Goal: Transaction & Acquisition: Obtain resource

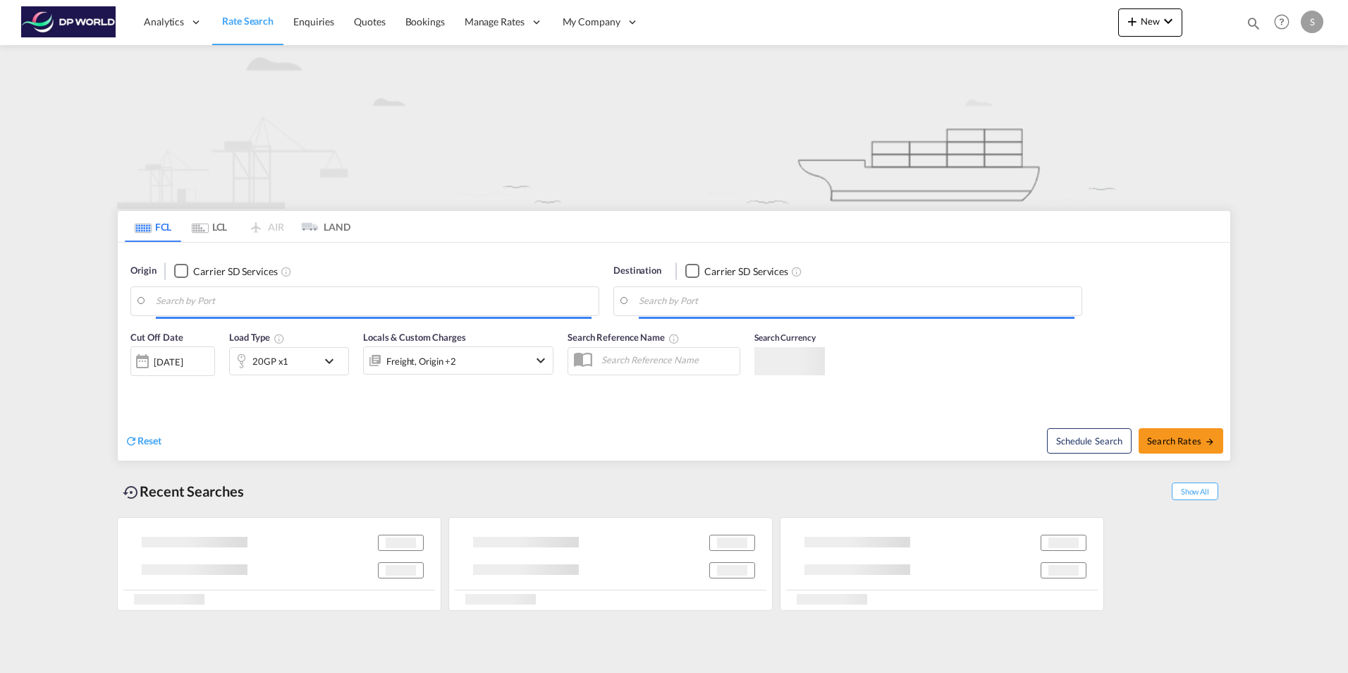
type input "Savannah, GA, USSAV"
type input "[GEOGRAPHIC_DATA], NLRTM"
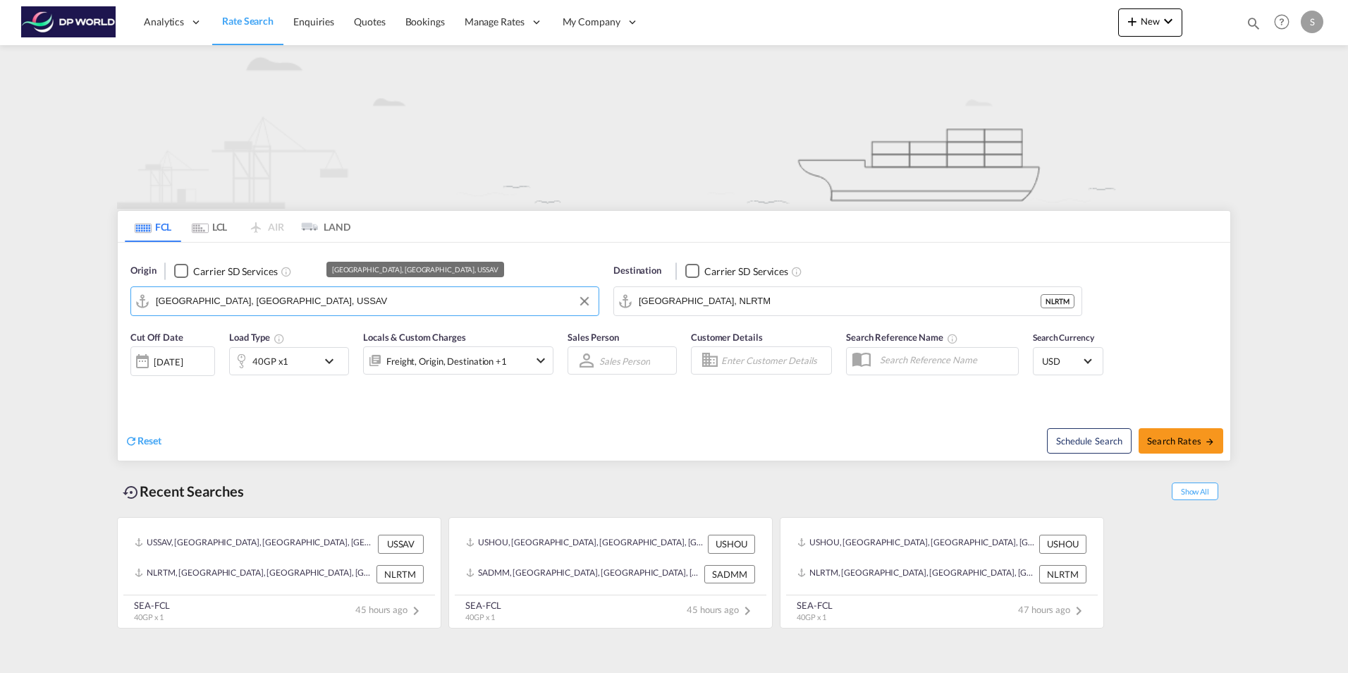
click at [248, 299] on input "Savannah, GA, USSAV" at bounding box center [374, 301] width 436 height 21
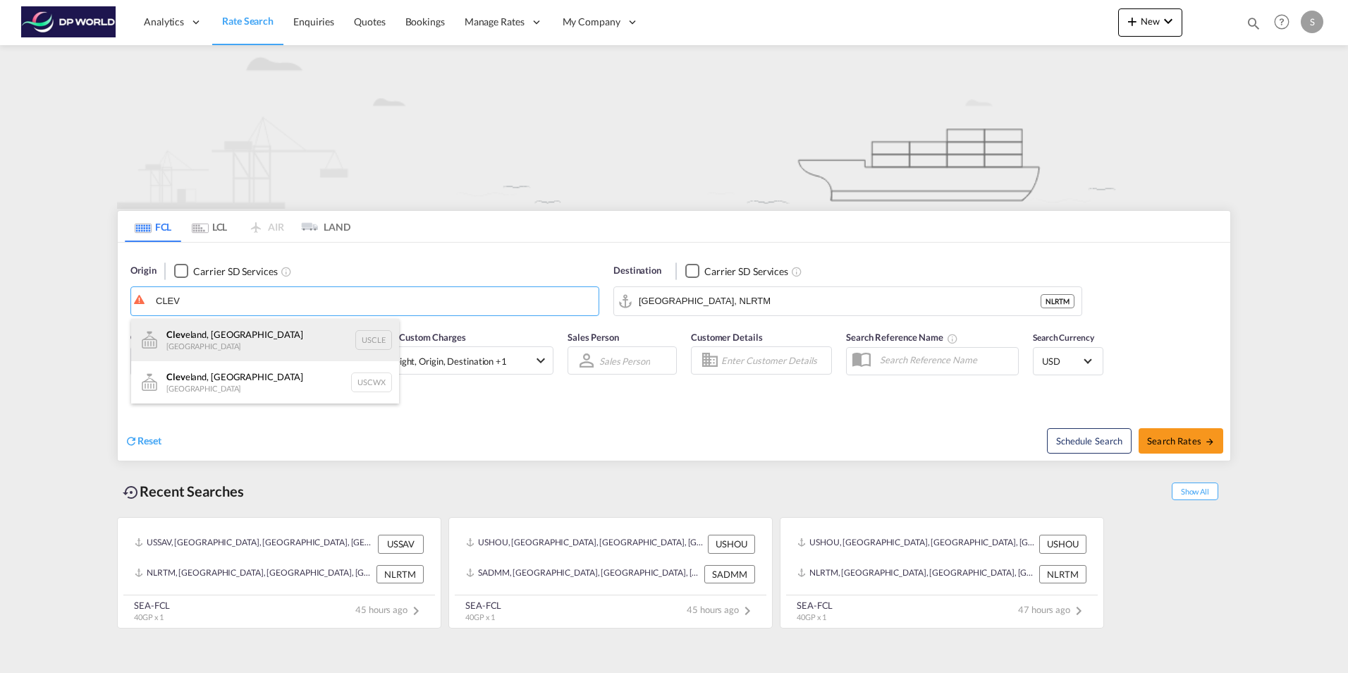
click at [216, 338] on div "Clev eland, OH United States USCLE" at bounding box center [265, 340] width 268 height 42
type input "[GEOGRAPHIC_DATA], [GEOGRAPHIC_DATA], USCLE"
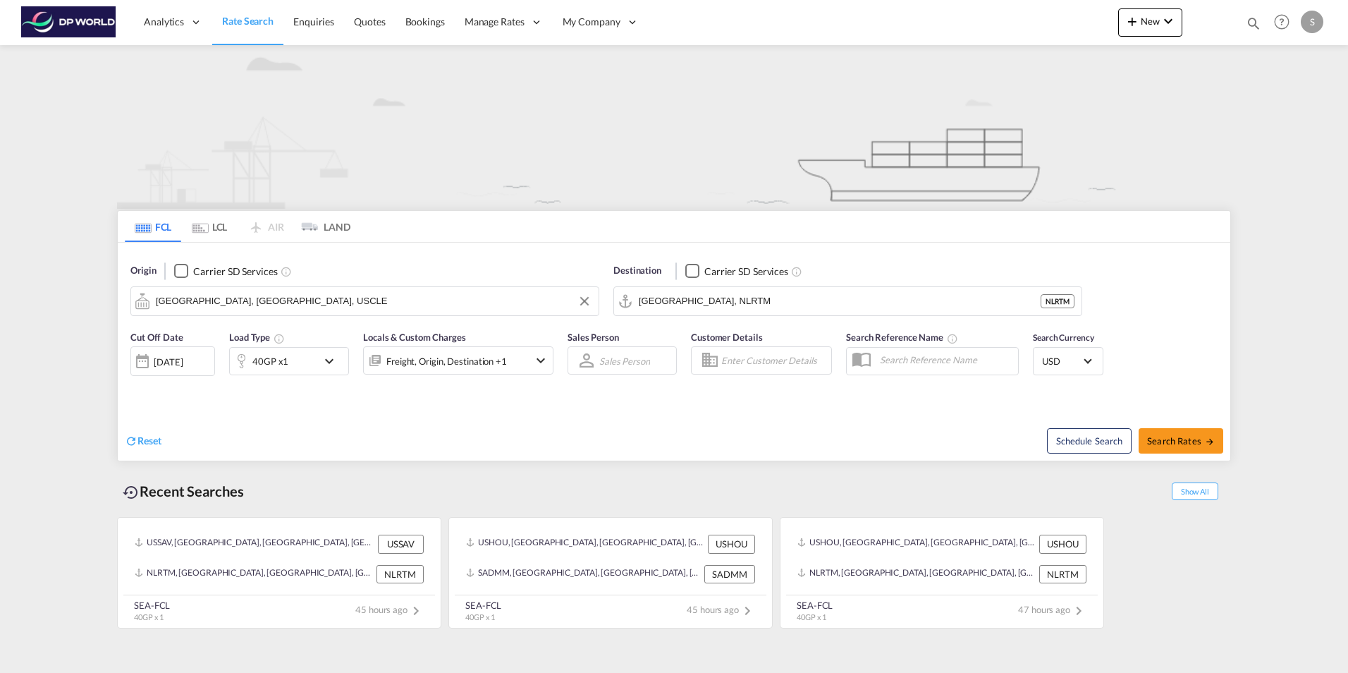
click at [329, 360] on md-icon "icon-chevron-down" at bounding box center [333, 361] width 24 height 17
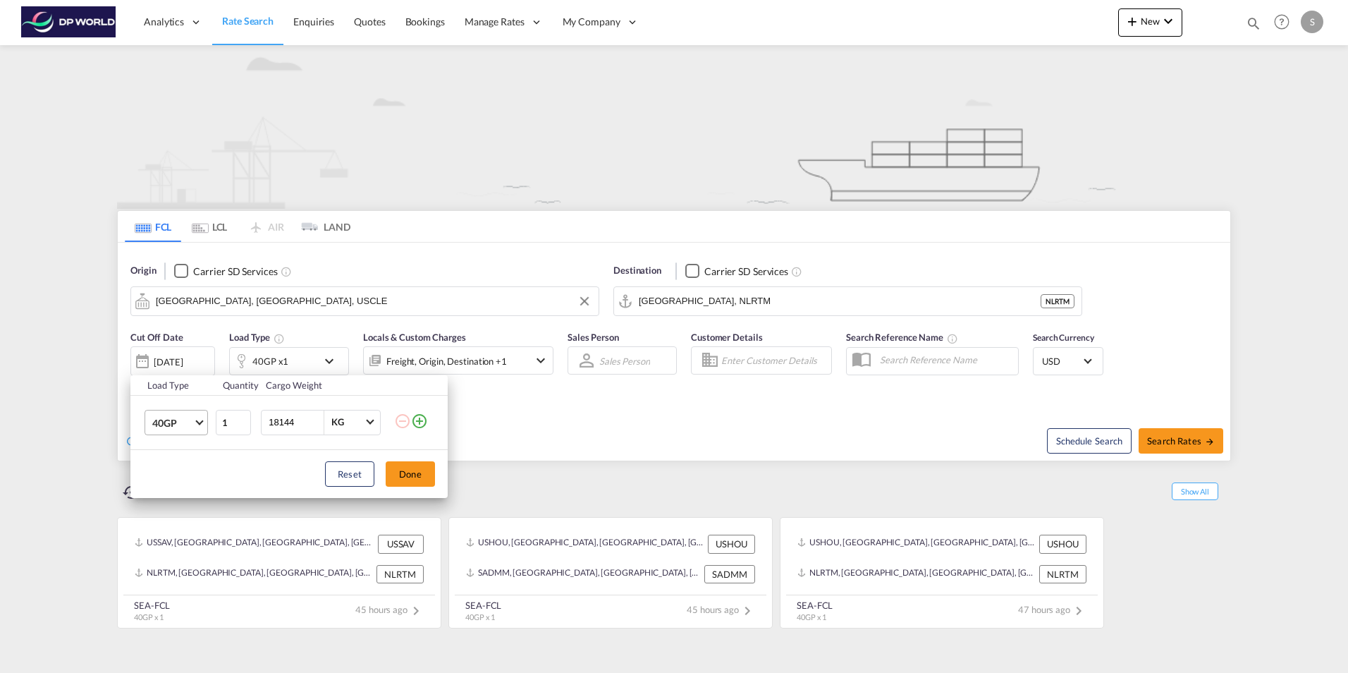
click at [199, 422] on span "Choose: \a40GP" at bounding box center [199, 421] width 8 height 8
click at [181, 388] on md-option "20GP" at bounding box center [189, 389] width 96 height 34
click at [406, 475] on button "Done" at bounding box center [410, 473] width 49 height 25
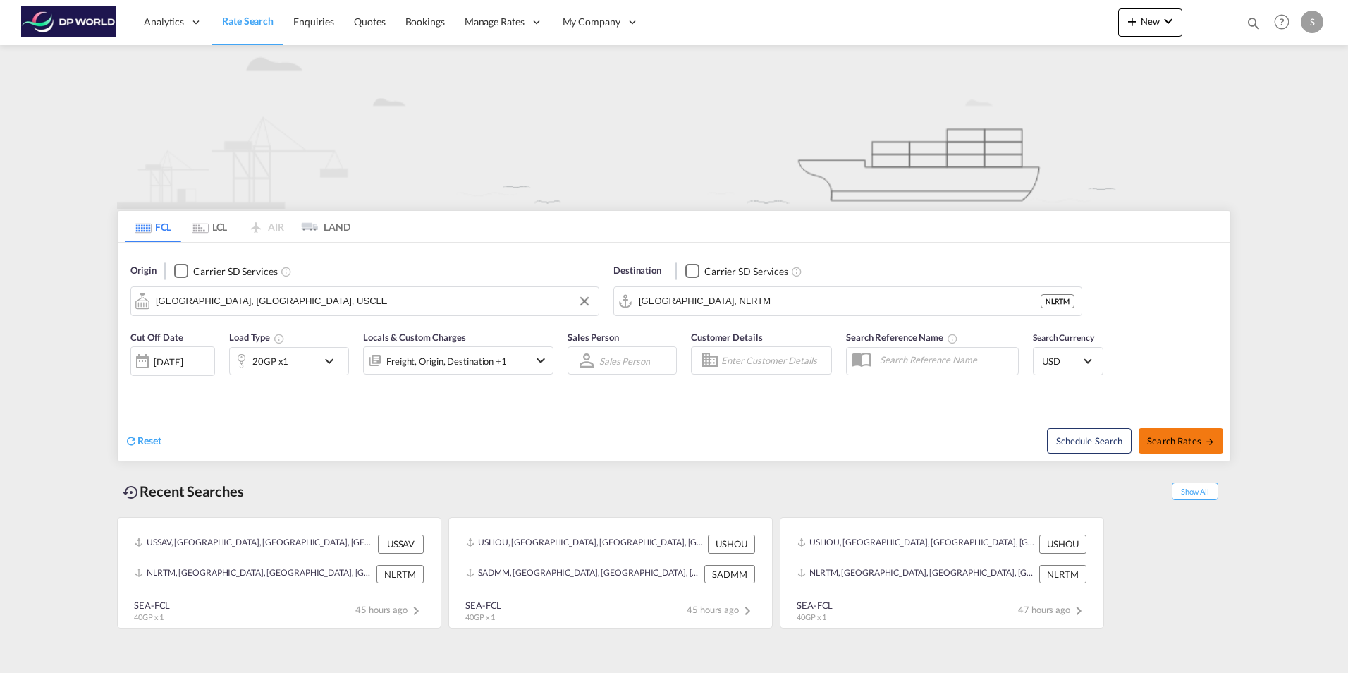
click at [1174, 439] on span "Search Rates" at bounding box center [1181, 440] width 68 height 11
type input "USCLE to NLRTM / [DATE]"
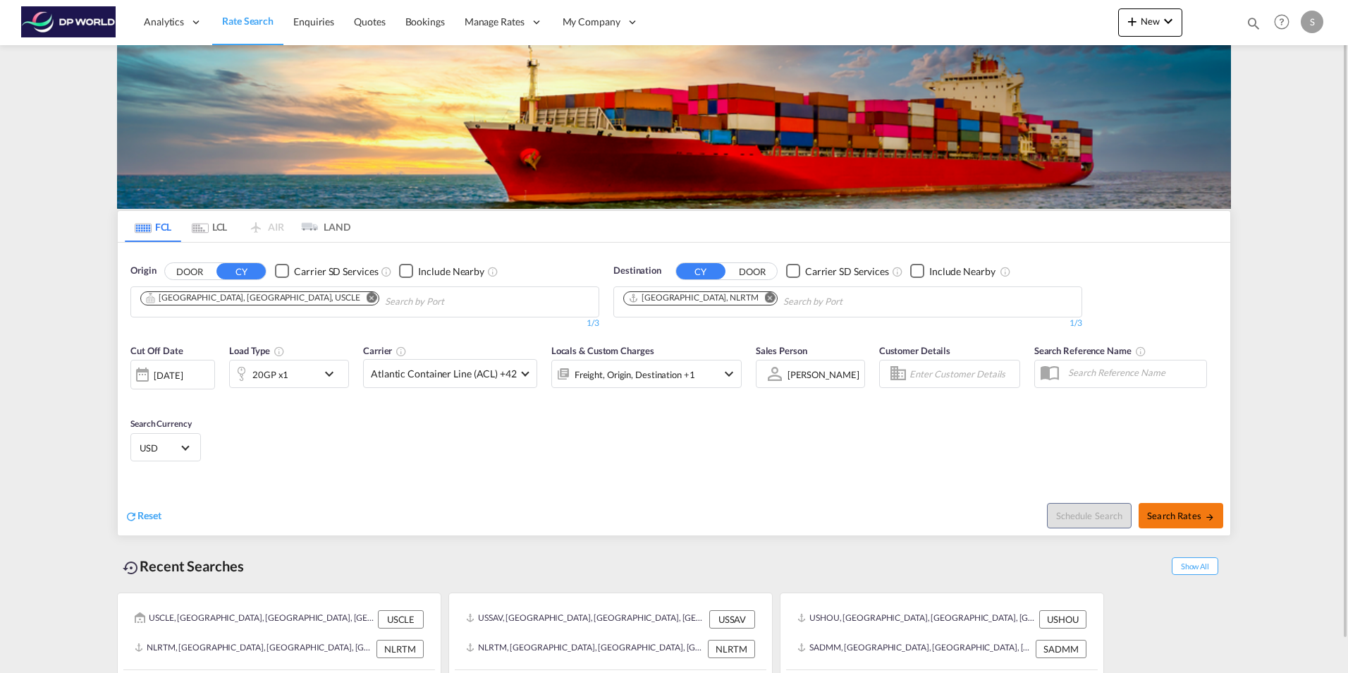
click at [1185, 513] on span "Search Rates" at bounding box center [1181, 515] width 68 height 11
type input "USCLE to NLRTM / [DATE]"
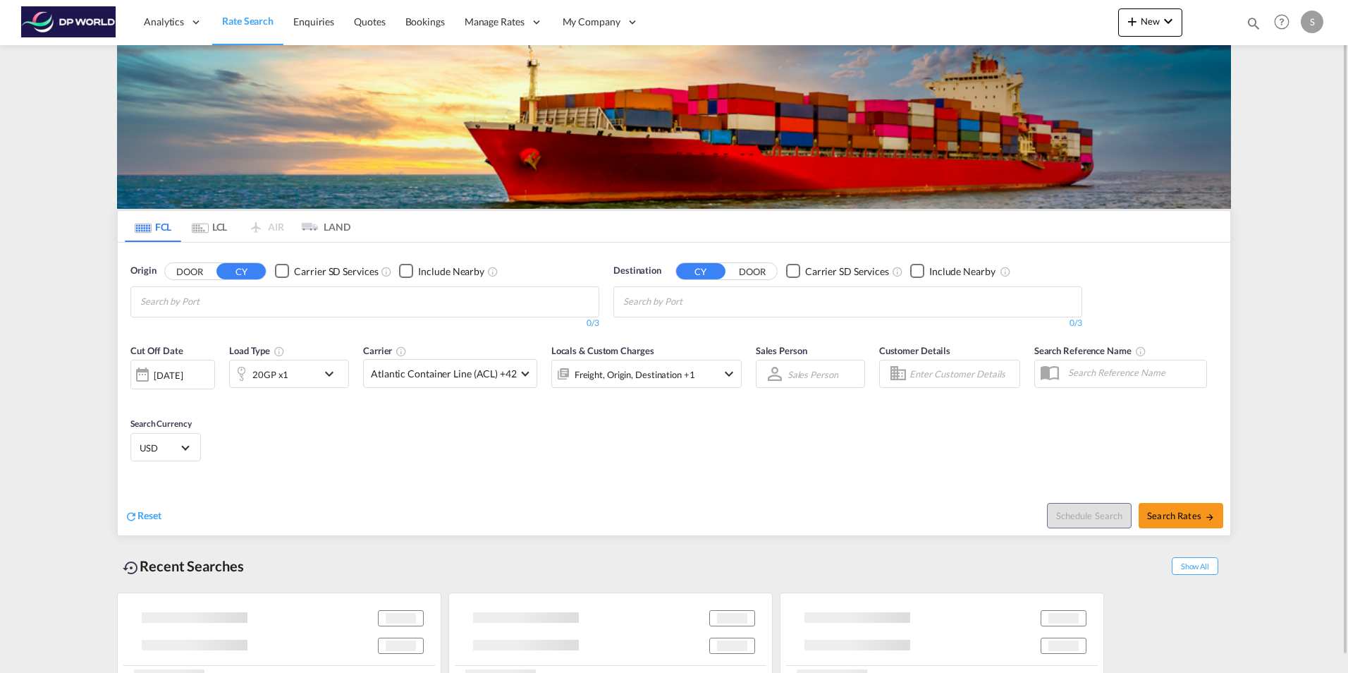
click at [235, 212] on md-tab-item "LCL" at bounding box center [209, 226] width 56 height 31
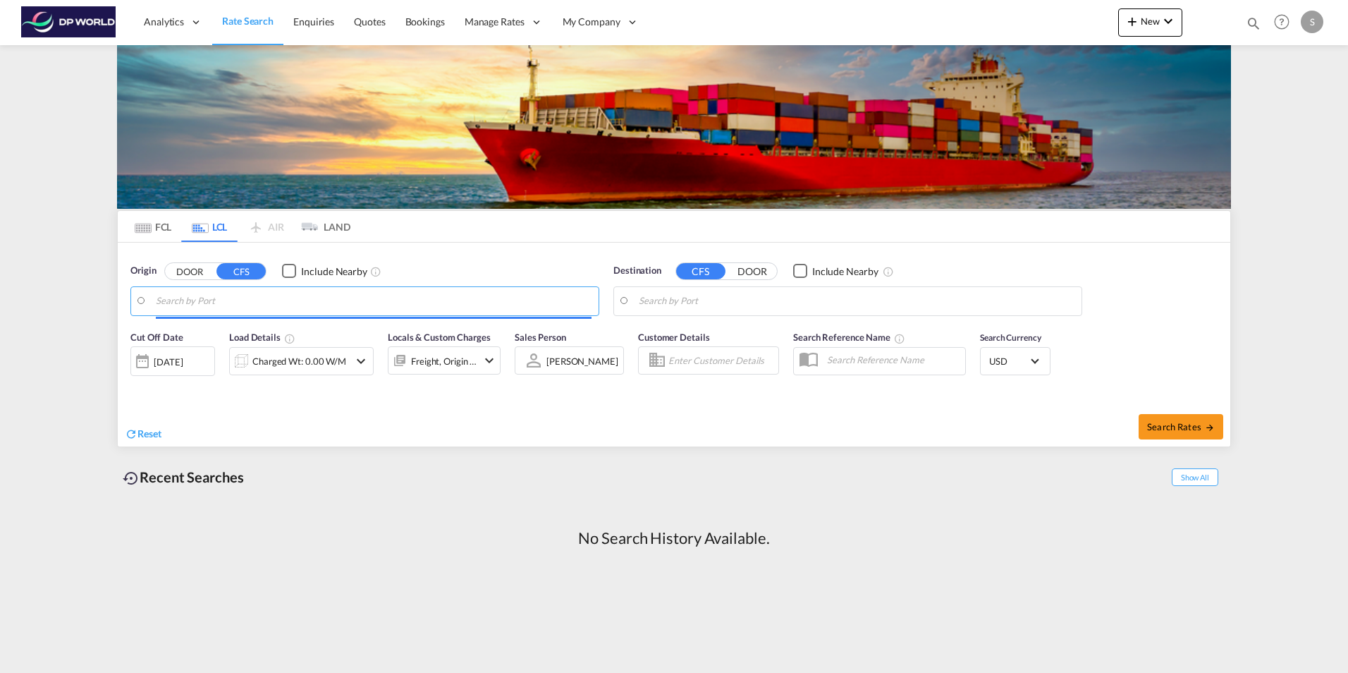
click at [167, 300] on input "Search by Port" at bounding box center [374, 301] width 436 height 21
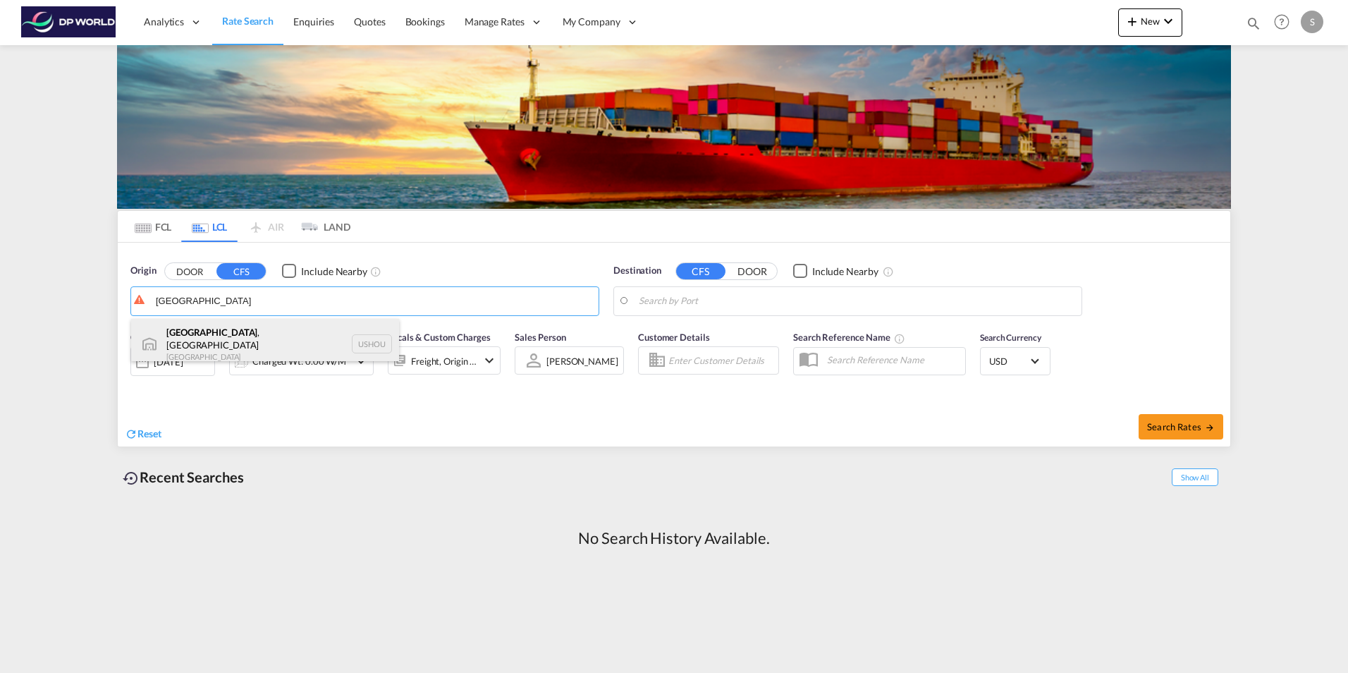
click at [186, 342] on div "Houston , TX United States USHOU" at bounding box center [265, 344] width 268 height 51
type input "Houston, TX, USHOU"
click at [699, 305] on input "Search by Port" at bounding box center [857, 301] width 436 height 21
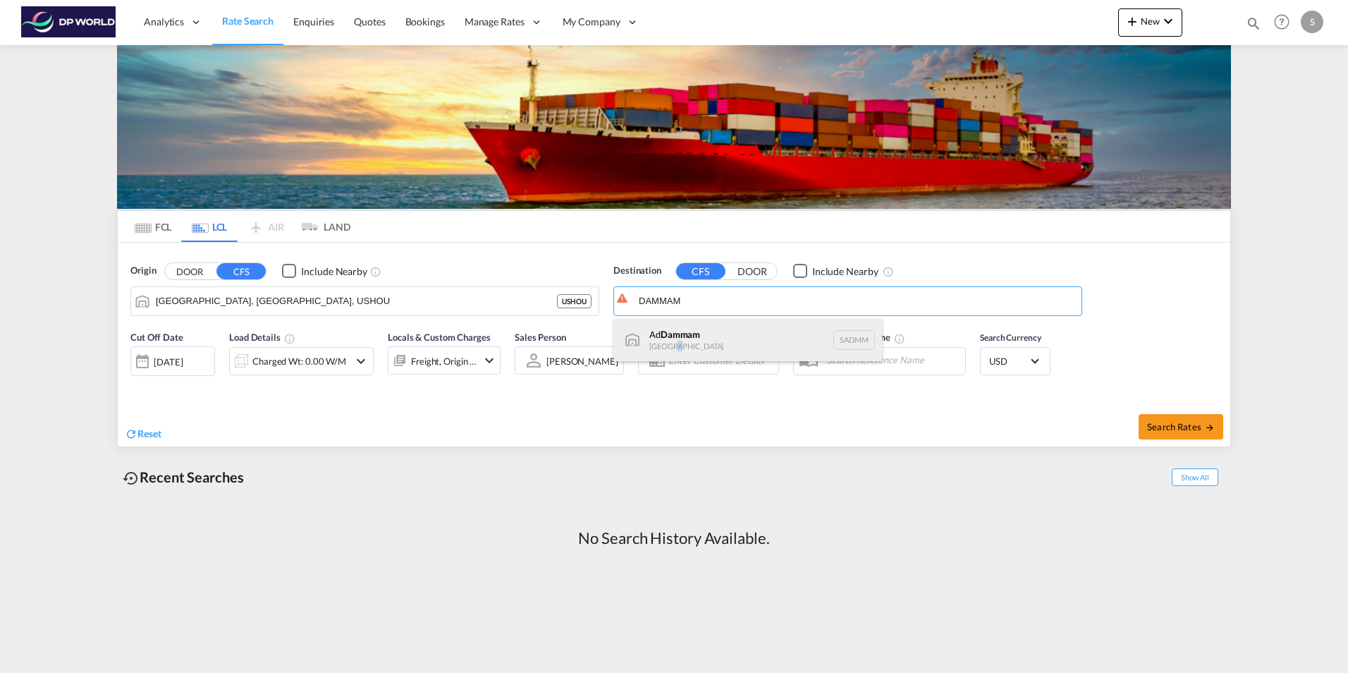
click at [672, 343] on div "Ad Dammam Saudi Arabia SADMM" at bounding box center [748, 340] width 268 height 42
type input "Ad Dammam, SADMM"
click at [362, 363] on md-icon "icon-chevron-down" at bounding box center [361, 361] width 17 height 17
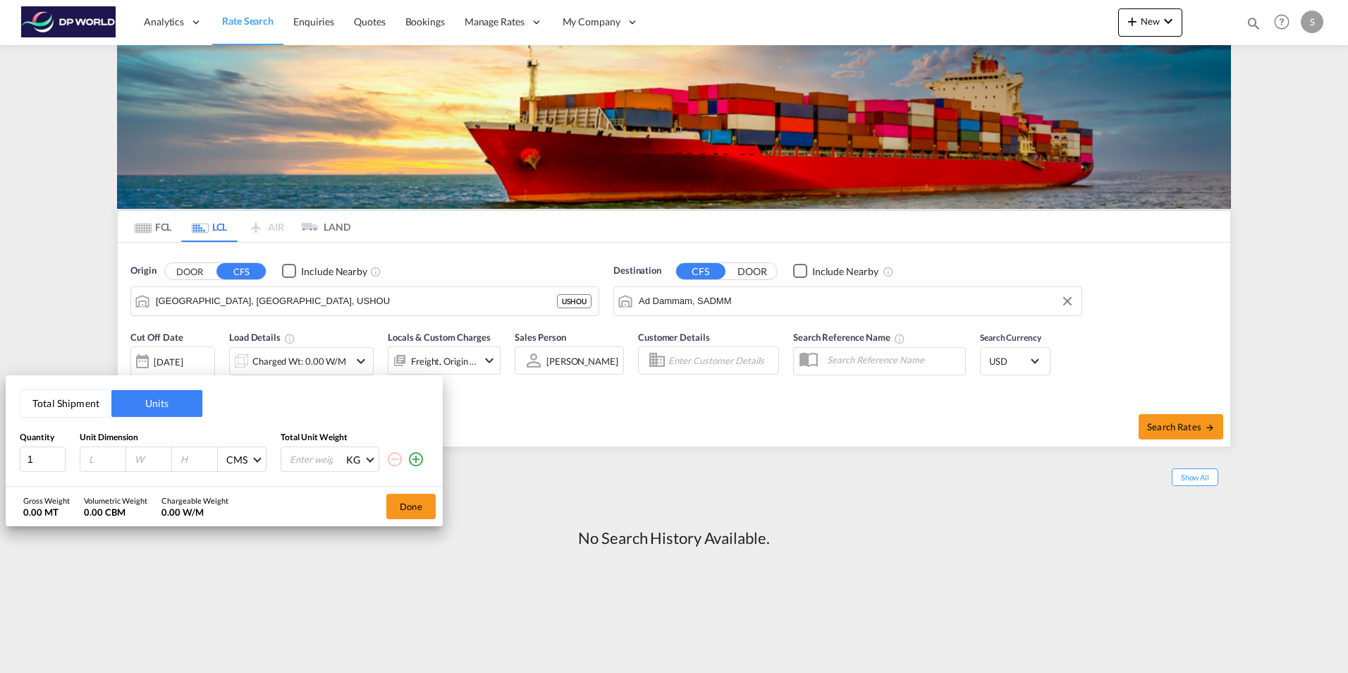
click at [359, 362] on div "Total Shipment Units Quantity Unit Dimension Total Unit Weight 1 CMS CMS Inches…" at bounding box center [674, 336] width 1348 height 673
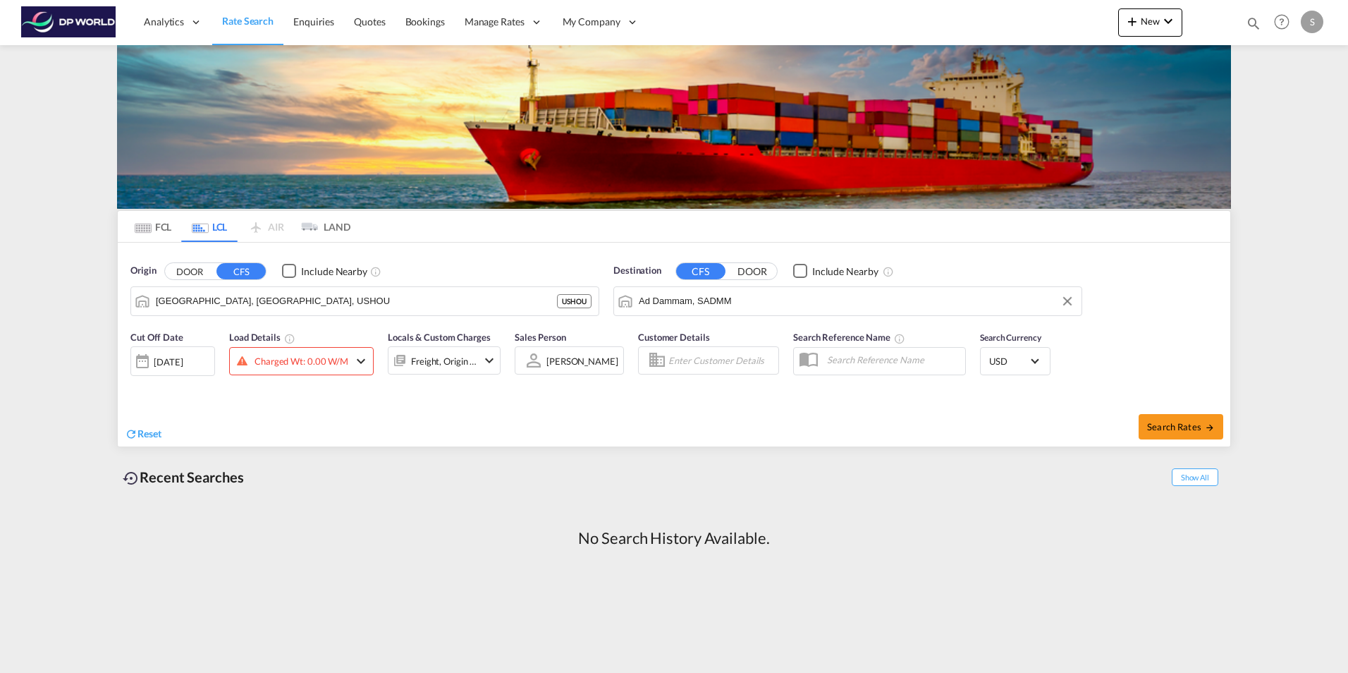
click at [359, 362] on md-icon "icon-chevron-down" at bounding box center [361, 361] width 17 height 17
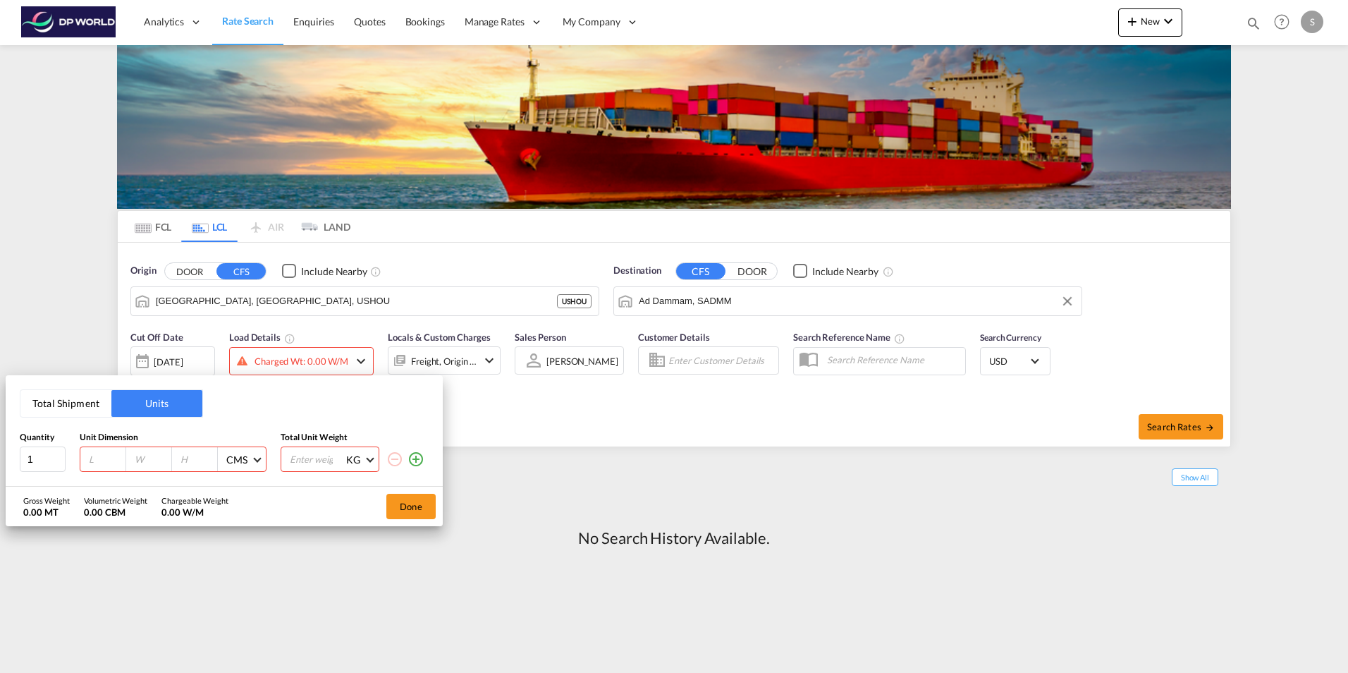
click at [61, 404] on button "Total Shipment" at bounding box center [65, 403] width 91 height 27
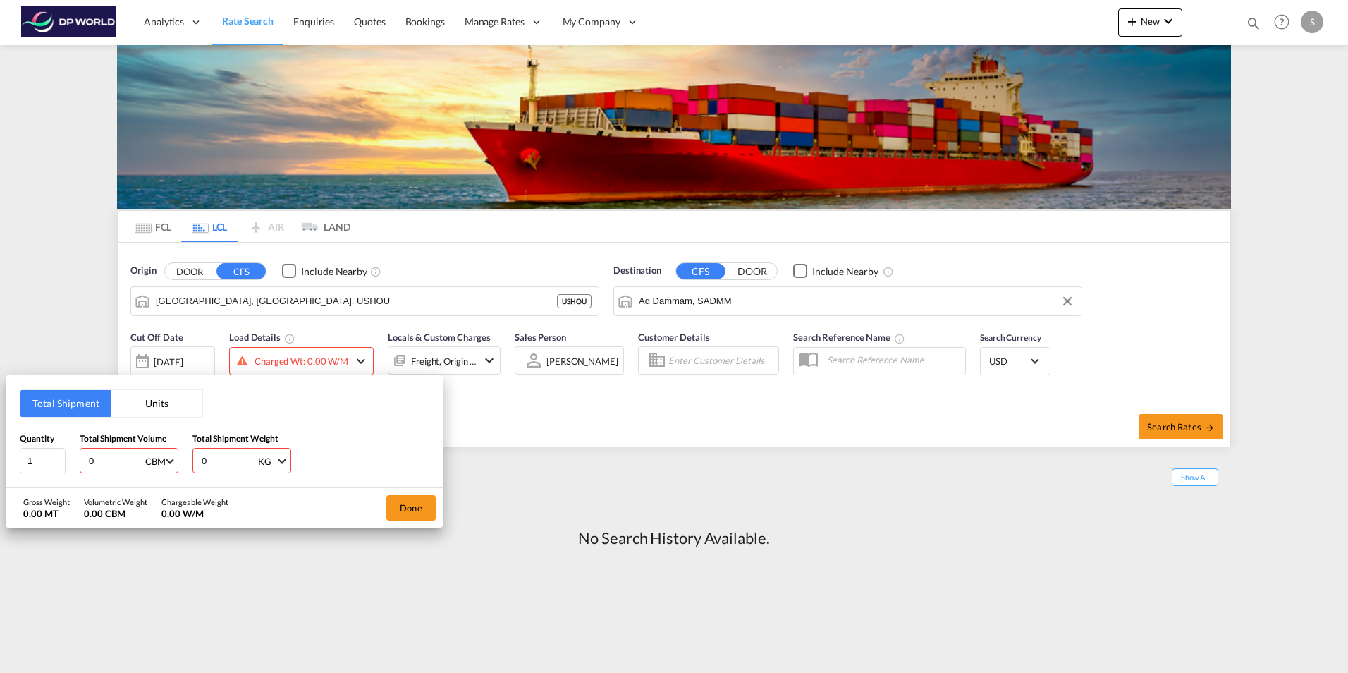
click at [573, 410] on div "Total Shipment Units Quantity 1 Total Shipment Volume 0 CBM CBM CFT Total Shipm…" at bounding box center [674, 336] width 1348 height 673
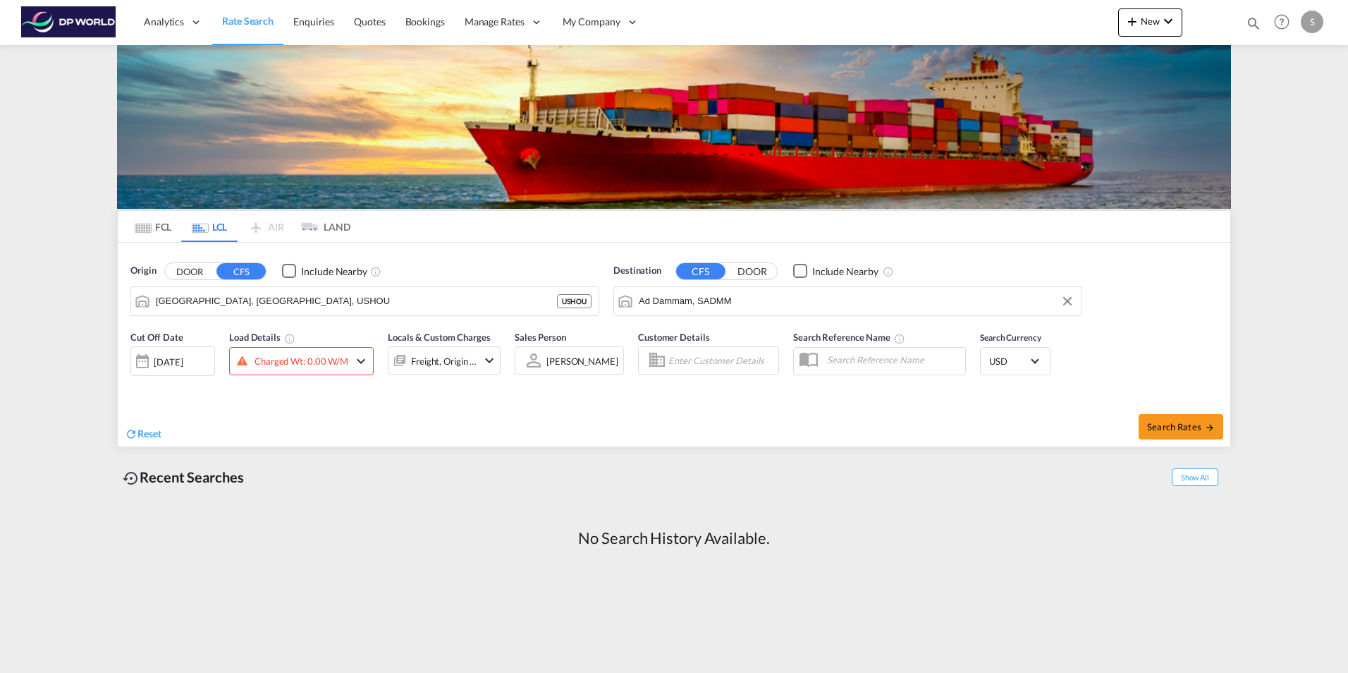
click at [359, 363] on md-icon "icon-chevron-down" at bounding box center [361, 361] width 17 height 17
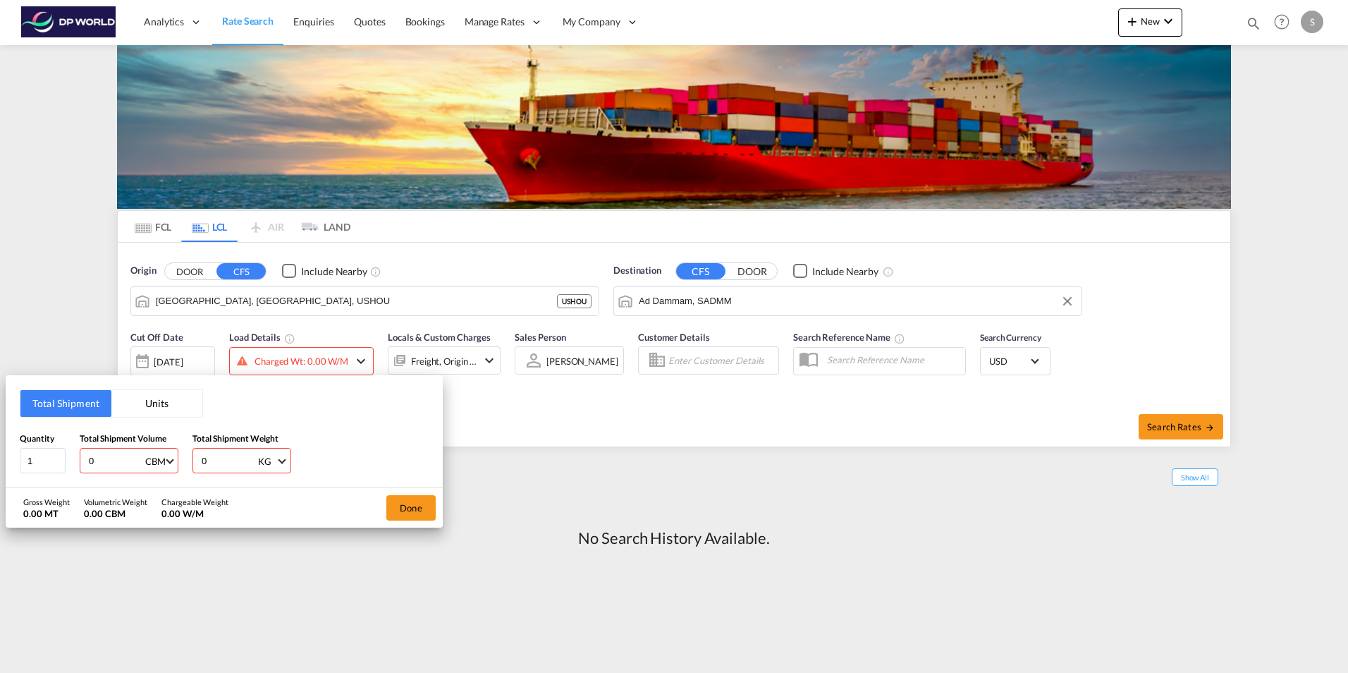
click at [162, 403] on button "Units" at bounding box center [156, 403] width 91 height 27
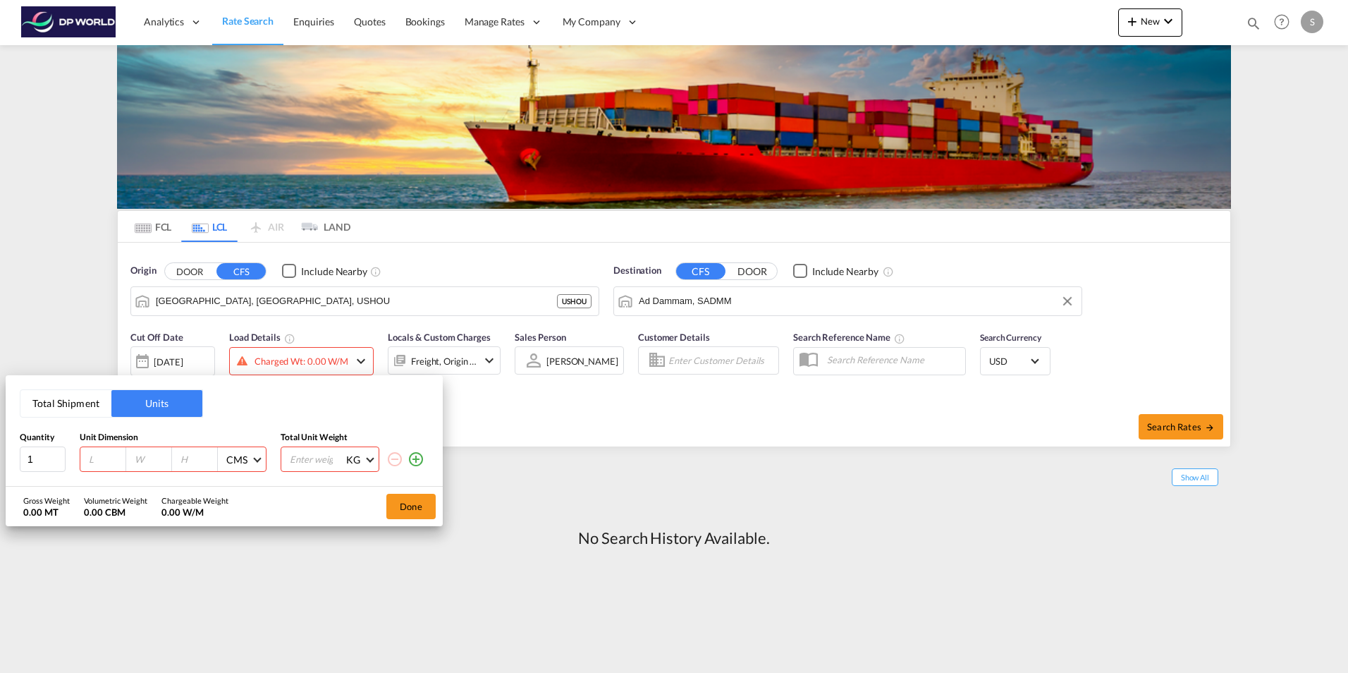
click at [415, 461] on md-icon "icon-plus-circle-outline" at bounding box center [416, 459] width 17 height 17
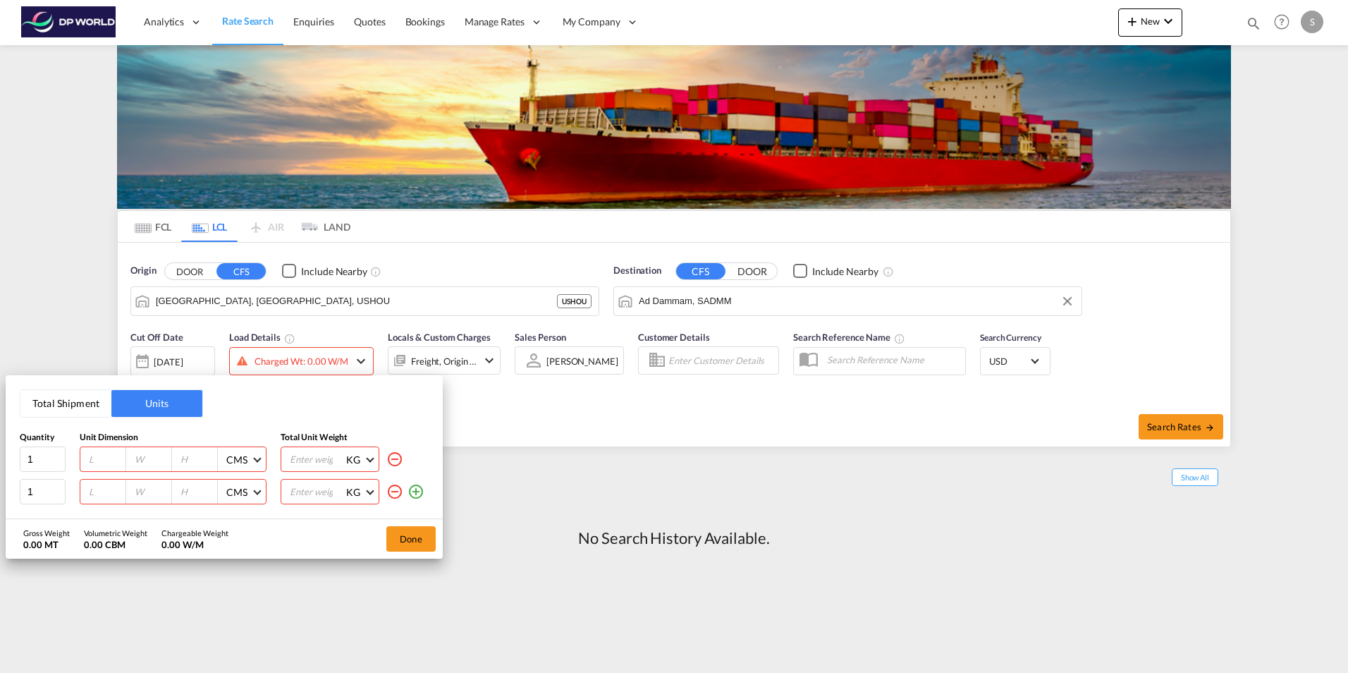
click at [395, 489] on md-icon "icon-minus-circle-outline" at bounding box center [394, 491] width 17 height 17
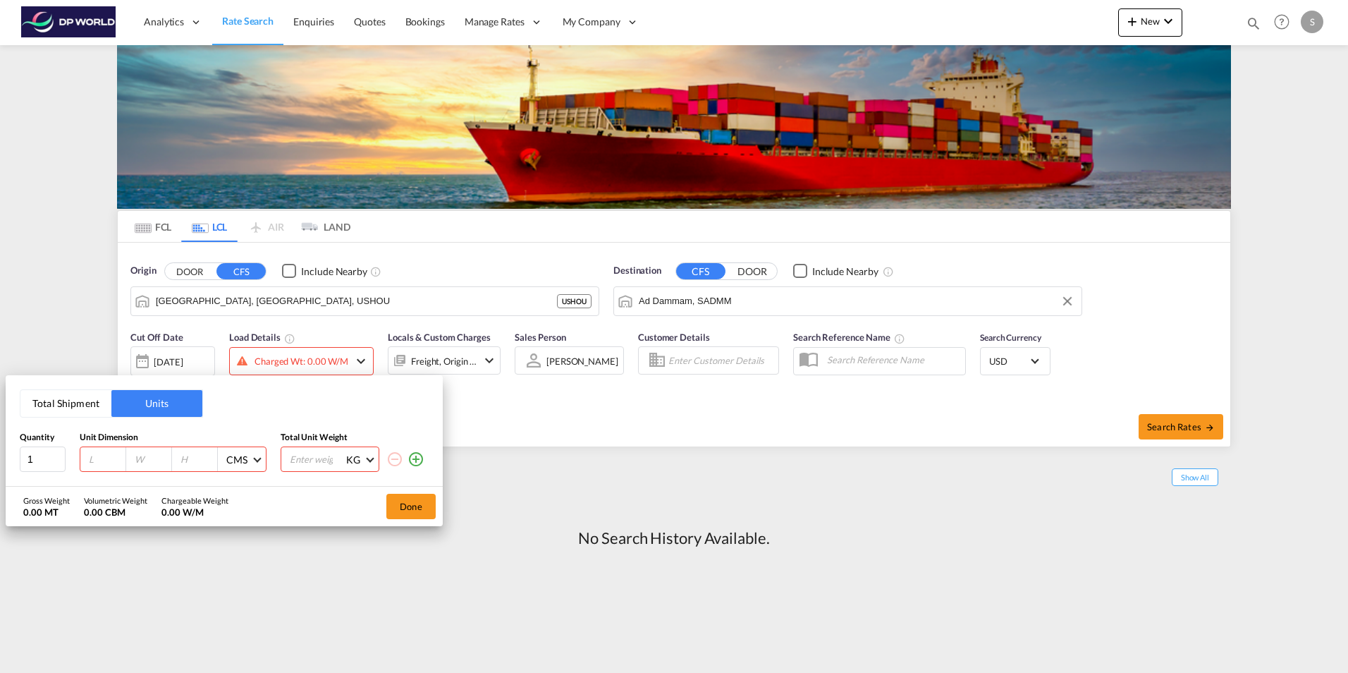
click at [532, 407] on div "Total Shipment Units Quantity Unit Dimension Total Unit Weight 1 CMS CMS Inches…" at bounding box center [674, 336] width 1348 height 673
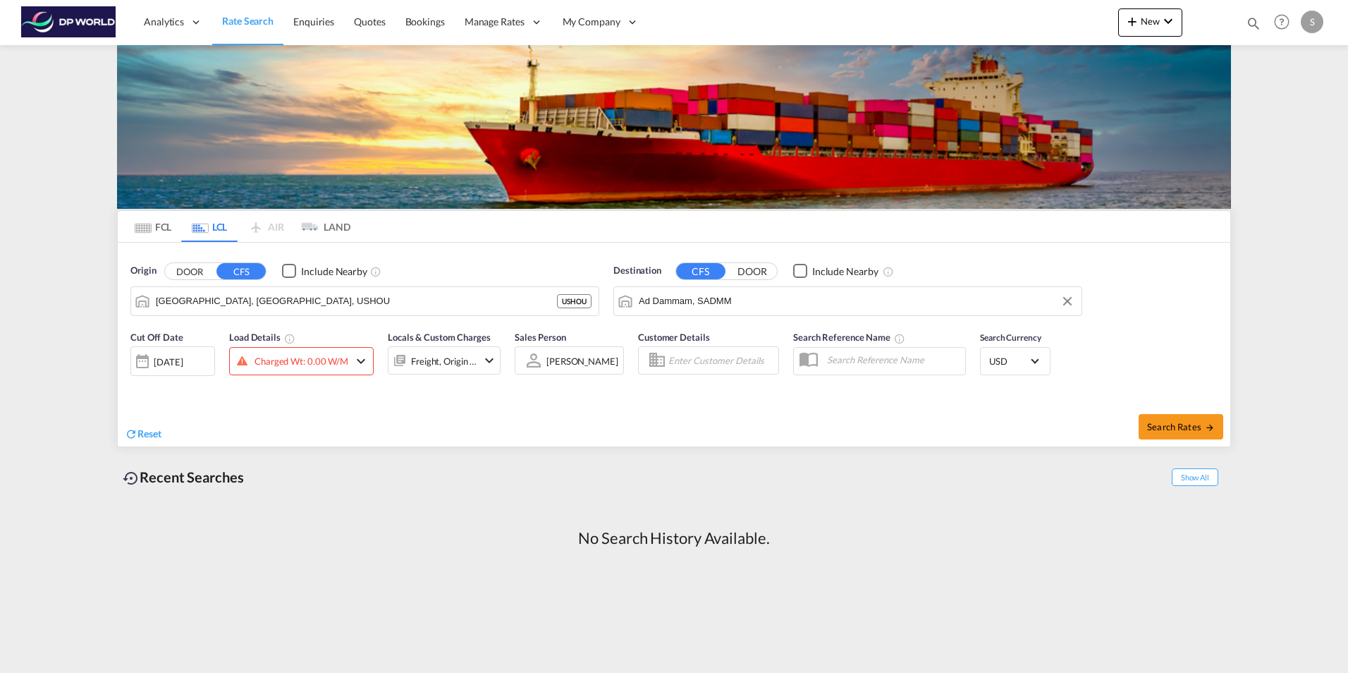
click at [152, 229] on md-tab-item "FCL" at bounding box center [153, 226] width 56 height 31
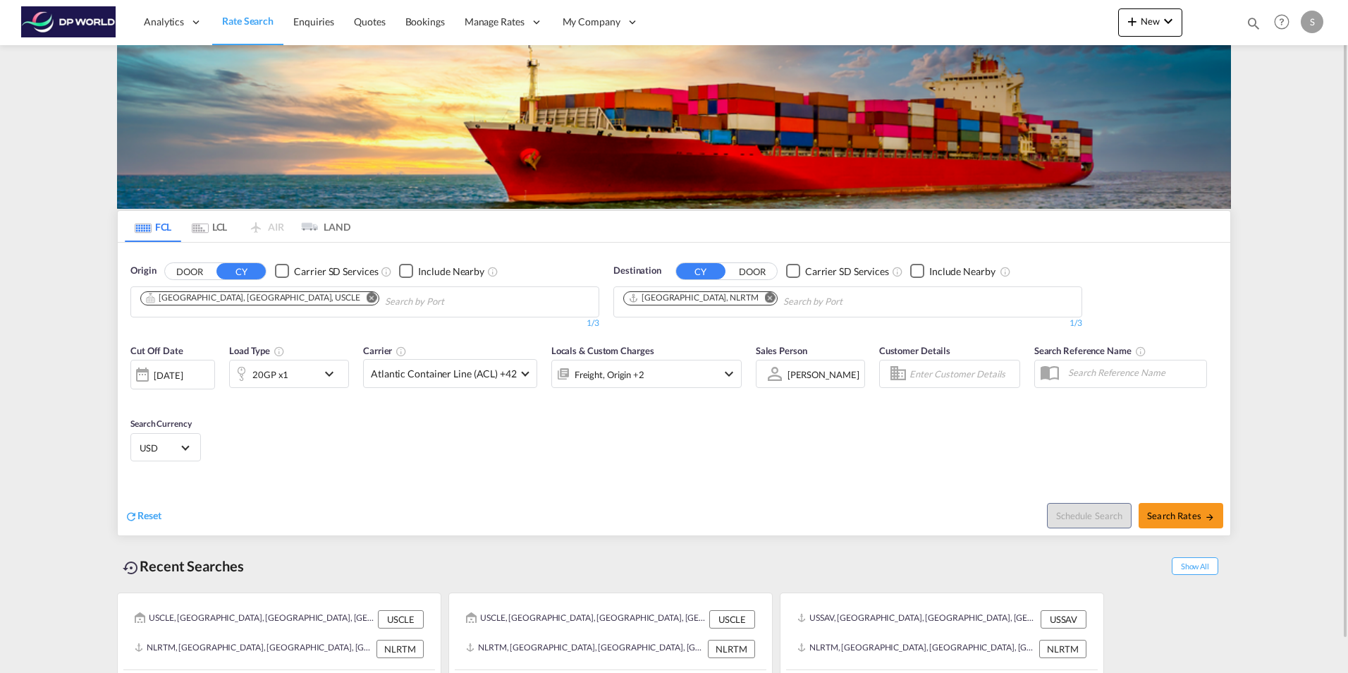
click at [367, 298] on md-icon "Remove" at bounding box center [372, 297] width 11 height 11
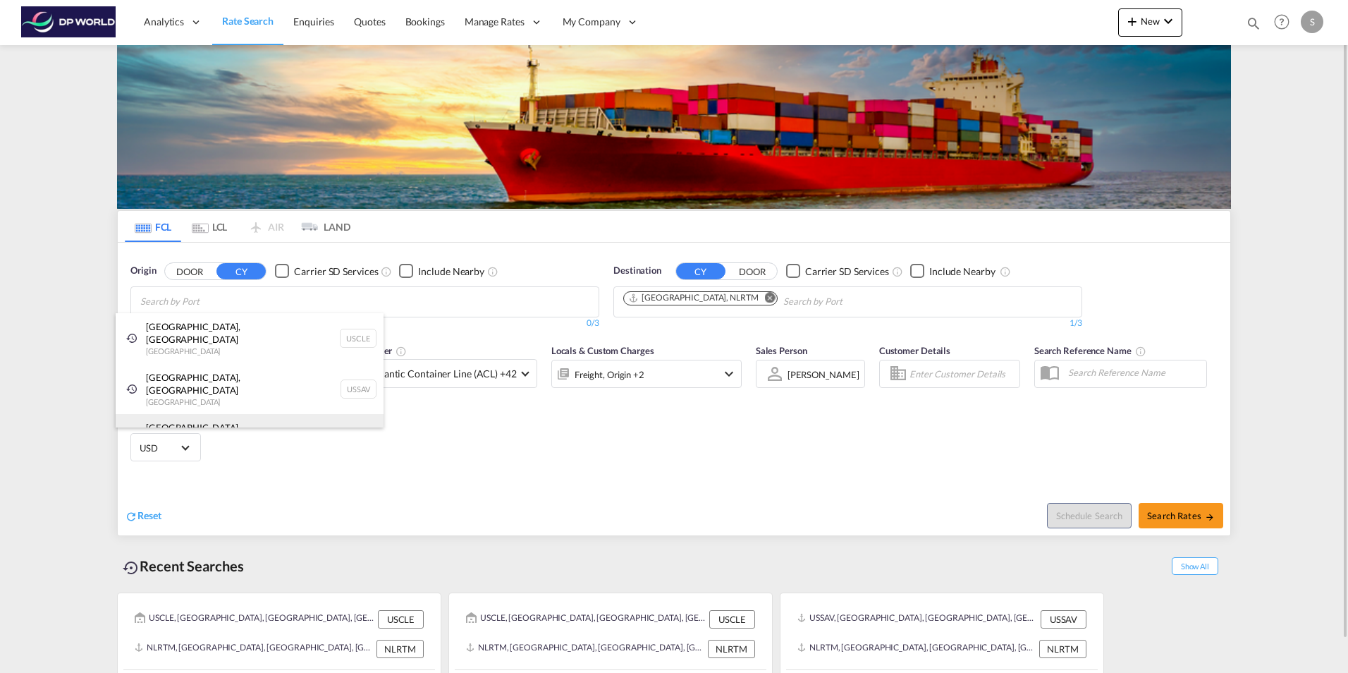
click at [171, 414] on div "Houston, TX United States USHOU" at bounding box center [250, 439] width 268 height 51
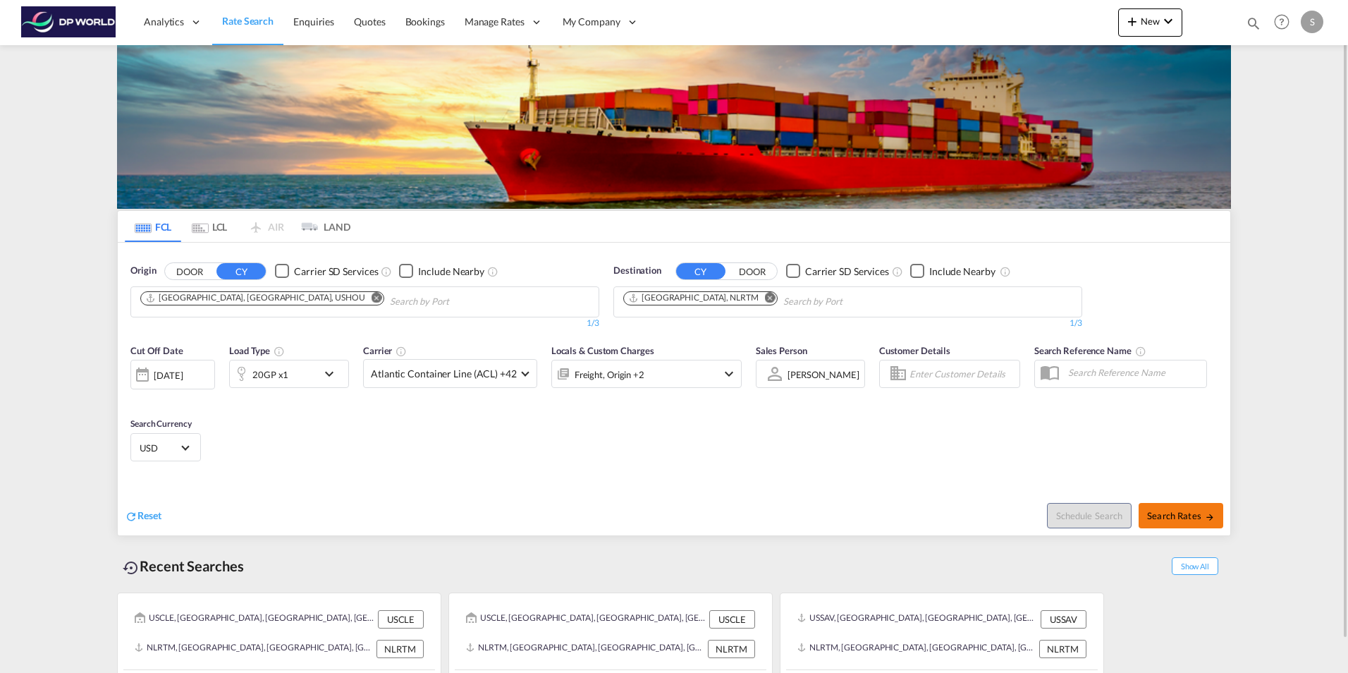
click at [1188, 518] on span "Search Rates" at bounding box center [1181, 515] width 68 height 11
type input "USHOU to NLRTM / 8 Oct 2025"
